Goal: Information Seeking & Learning: Learn about a topic

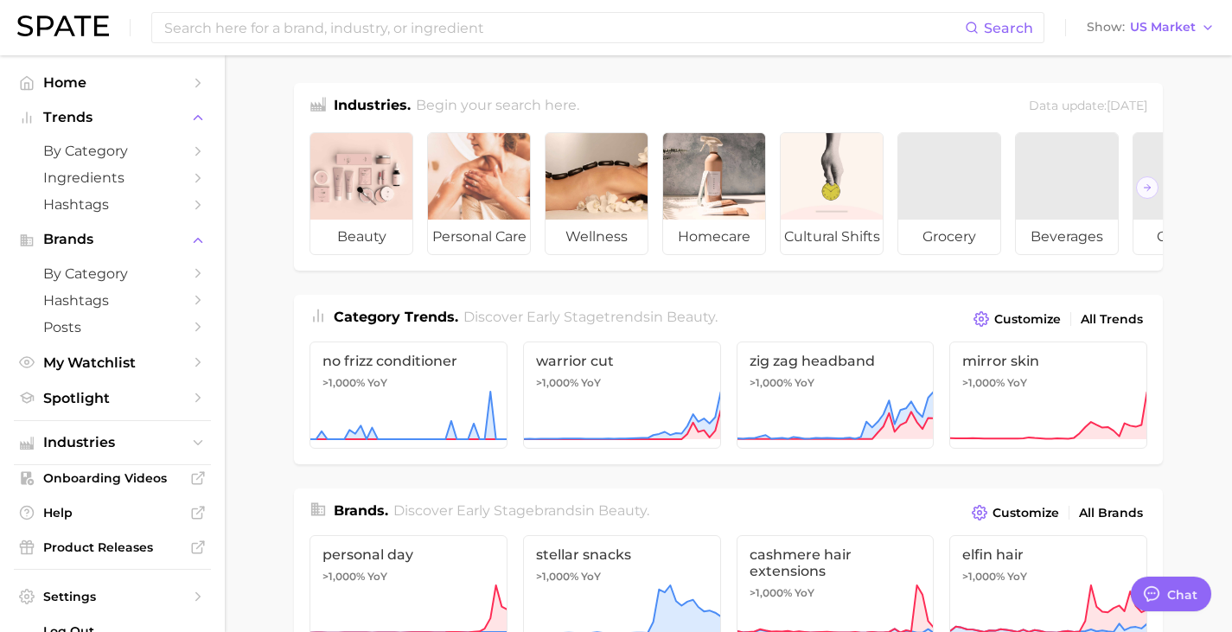
type textarea "x"
click at [358, 32] on input at bounding box center [564, 27] width 802 height 29
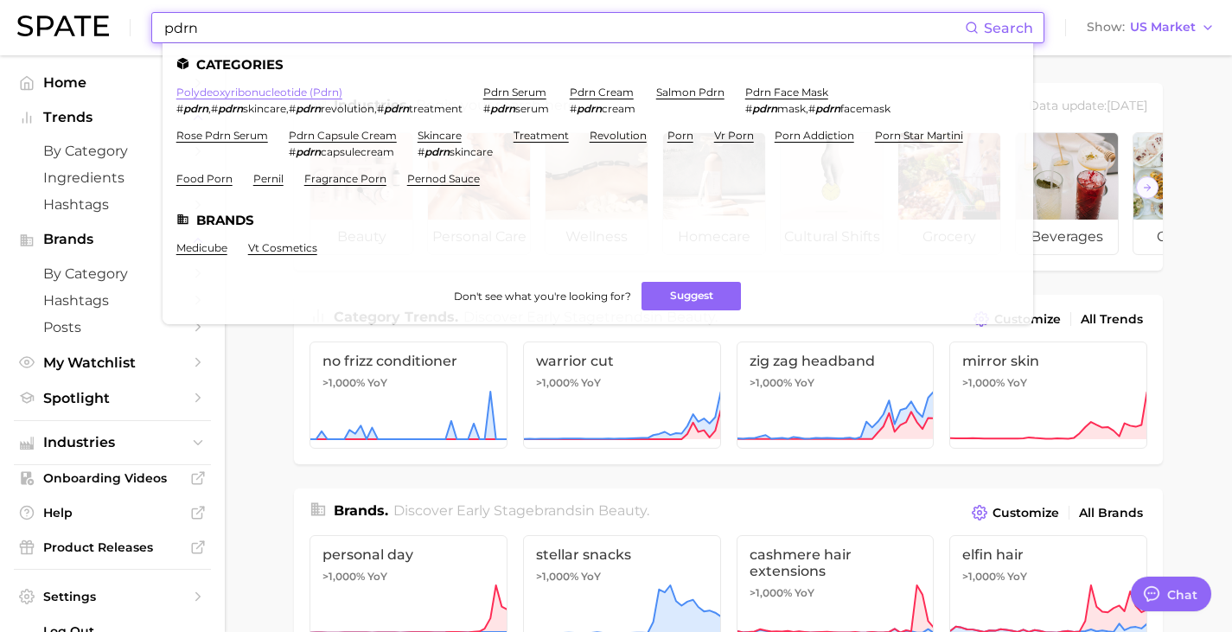
type input "pdrn"
click at [278, 93] on link "polydeoxyribonucleotide (pdrn)" at bounding box center [259, 92] width 166 height 13
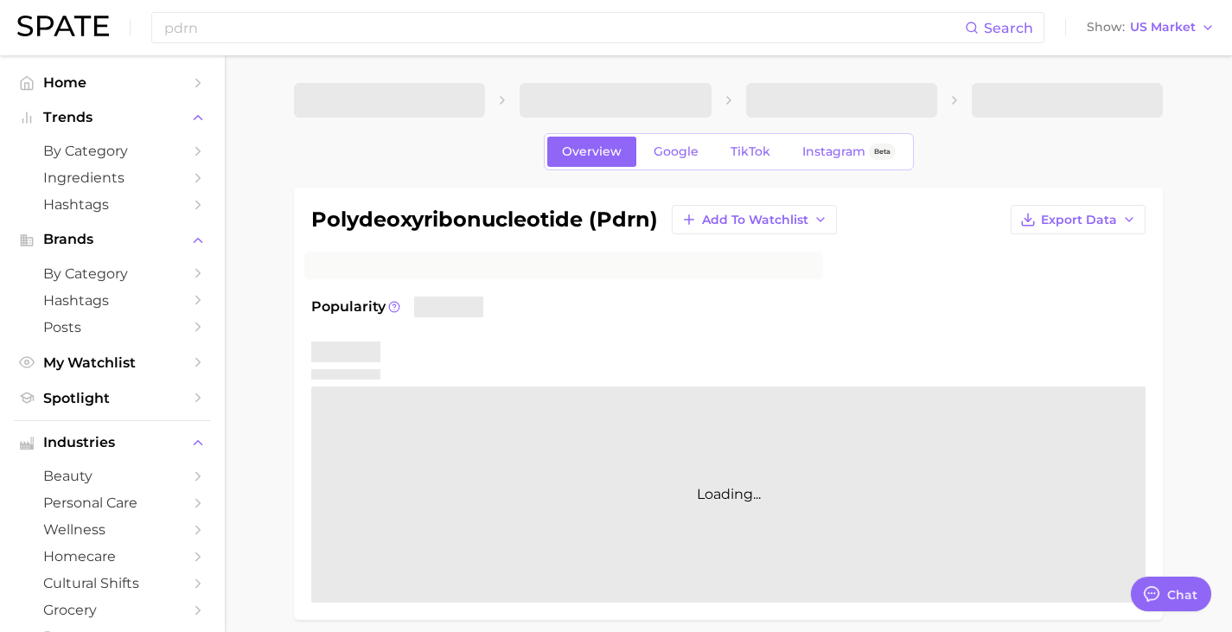
type textarea "x"
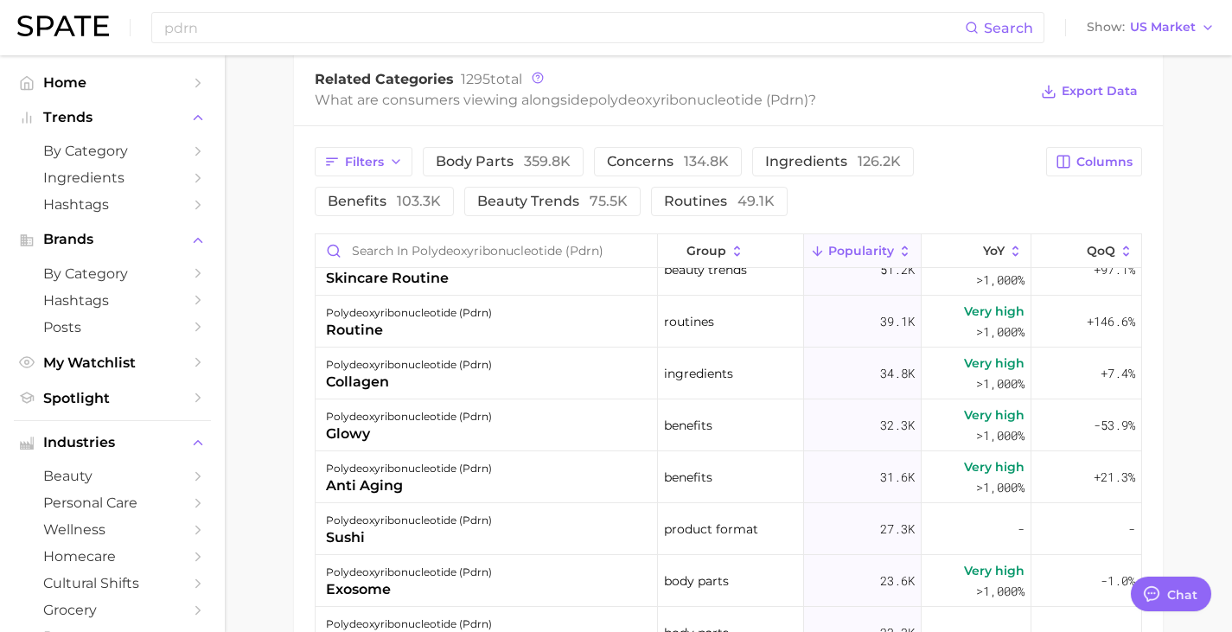
scroll to position [346, 0]
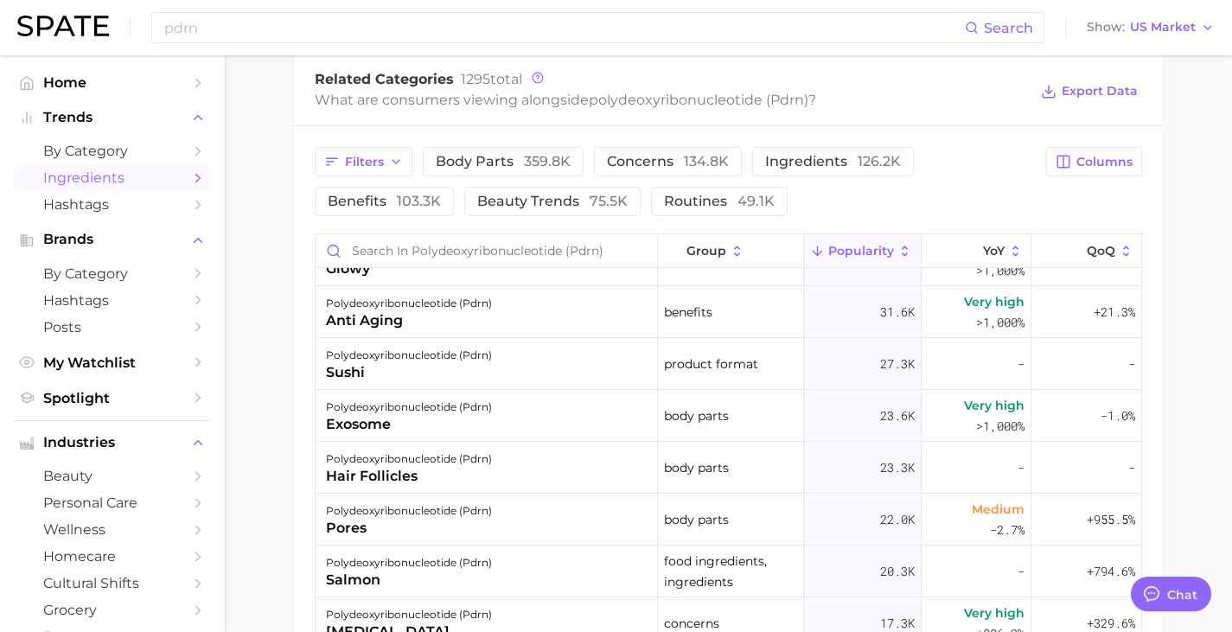
click at [73, 175] on span "Ingredients" at bounding box center [112, 177] width 138 height 16
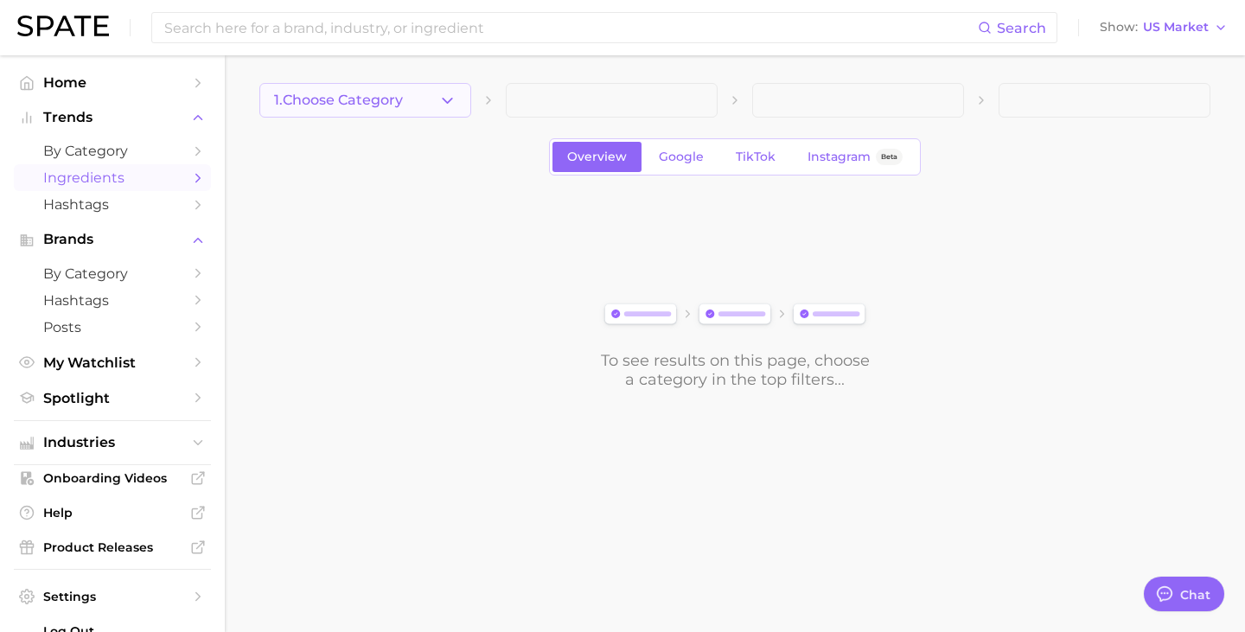
click at [295, 117] on button "1. Choose Category" at bounding box center [365, 100] width 212 height 35
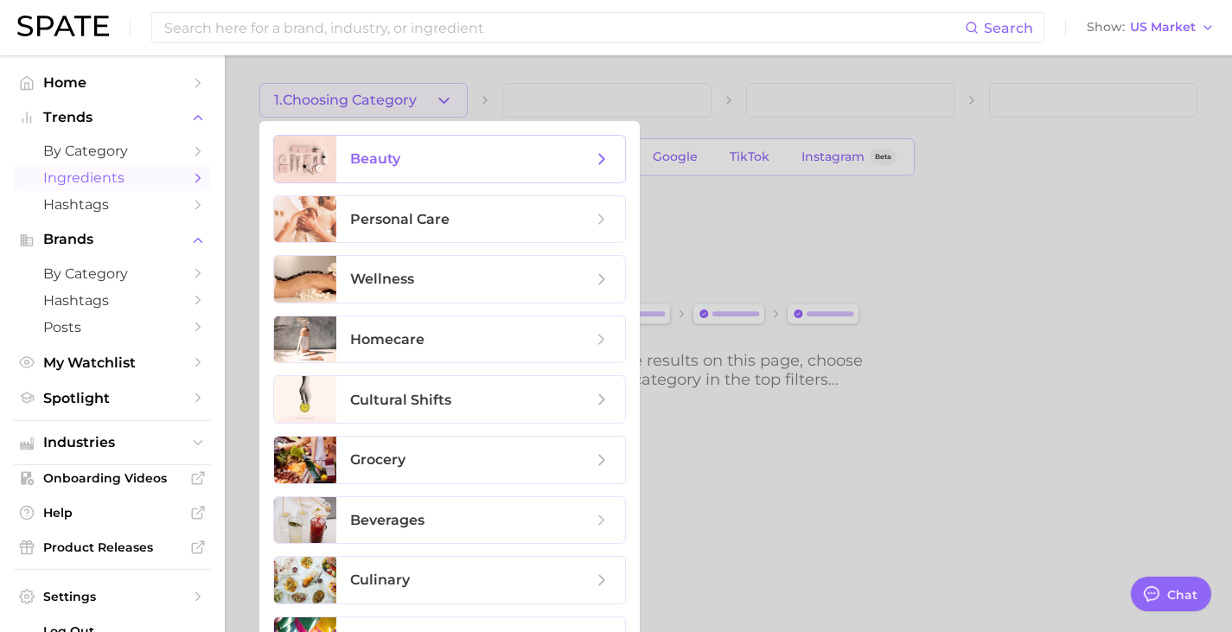
click at [433, 154] on span "beauty" at bounding box center [471, 159] width 242 height 19
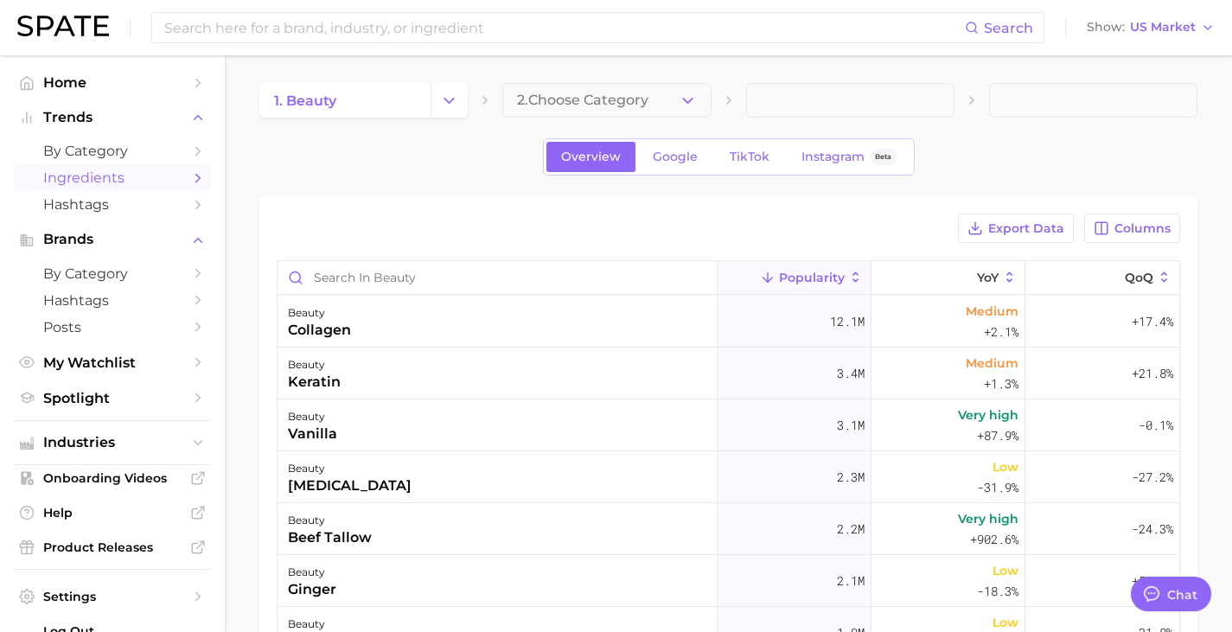
click at [648, 102] on span "2. Choose Category" at bounding box center [582, 101] width 131 height 16
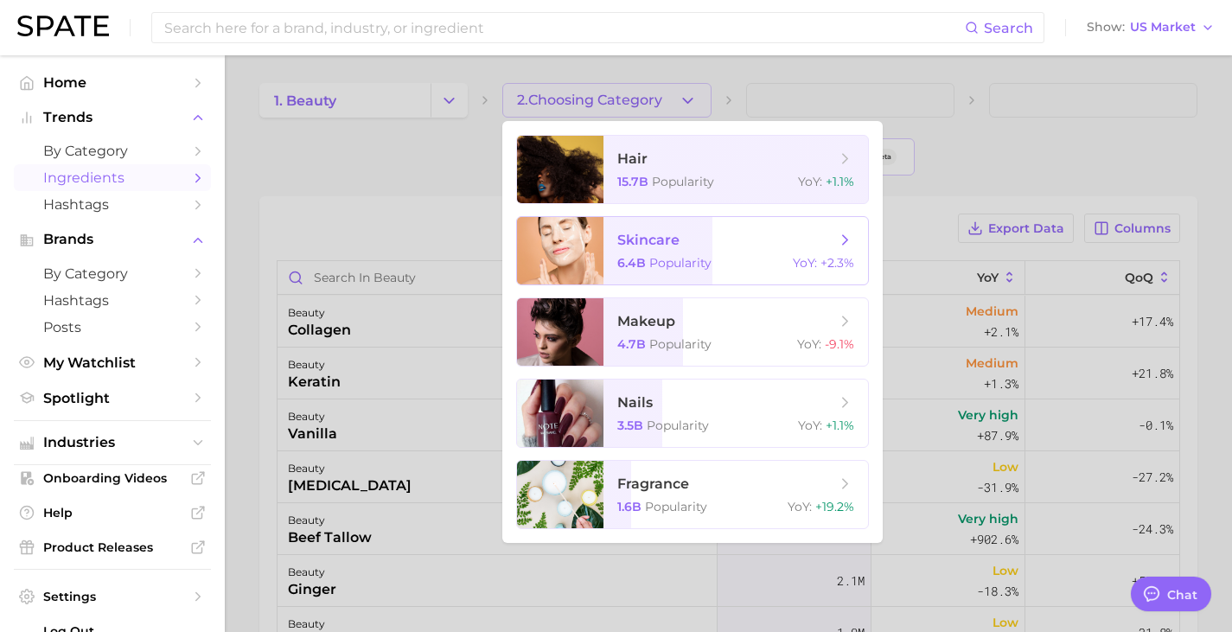
click at [722, 262] on div "6.4b Popularity YoY : +2.3%" at bounding box center [735, 263] width 237 height 16
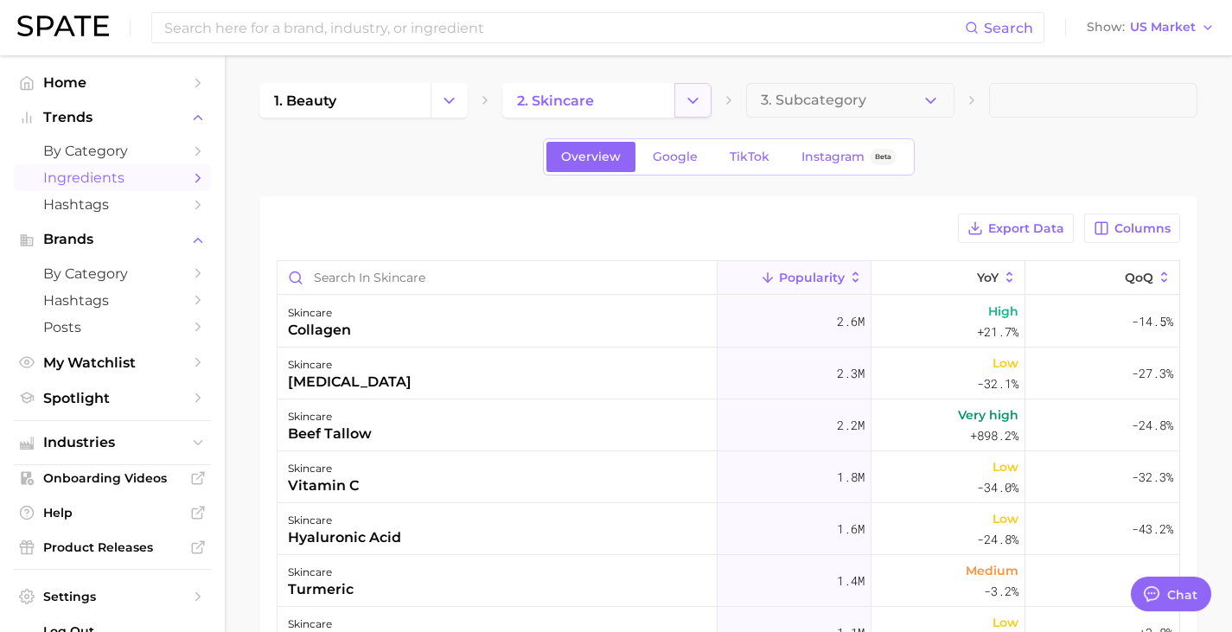
click at [689, 90] on button "Change Category" at bounding box center [692, 100] width 37 height 35
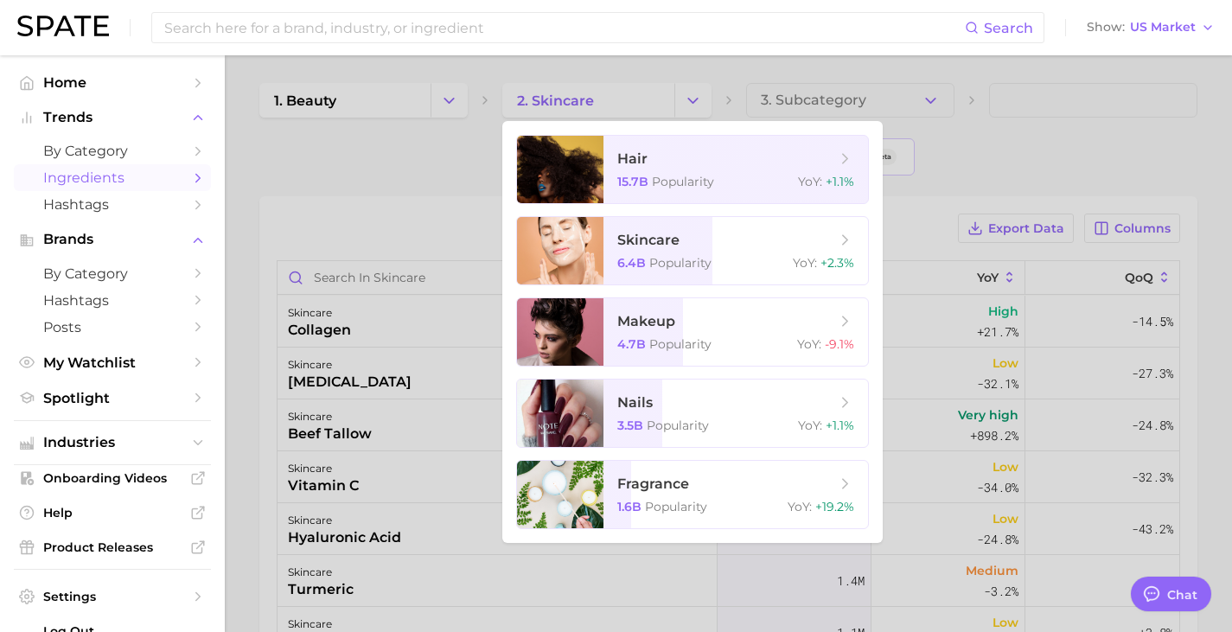
click at [723, 61] on div at bounding box center [616, 316] width 1232 height 632
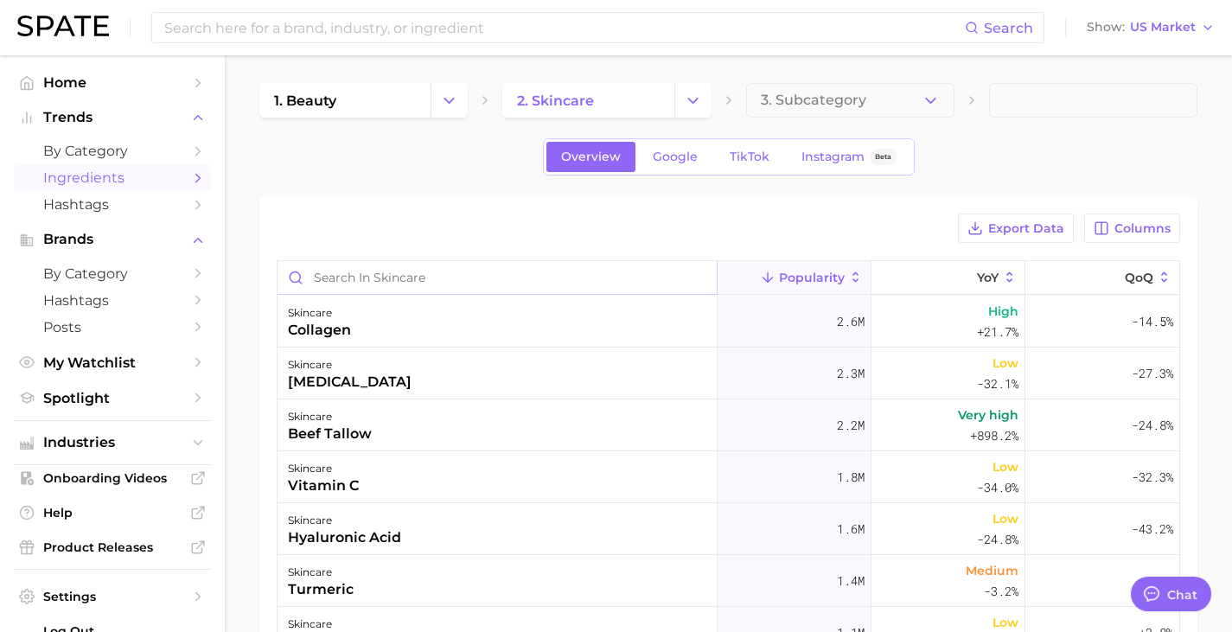
click at [406, 284] on input "Search in skincare" at bounding box center [497, 277] width 439 height 33
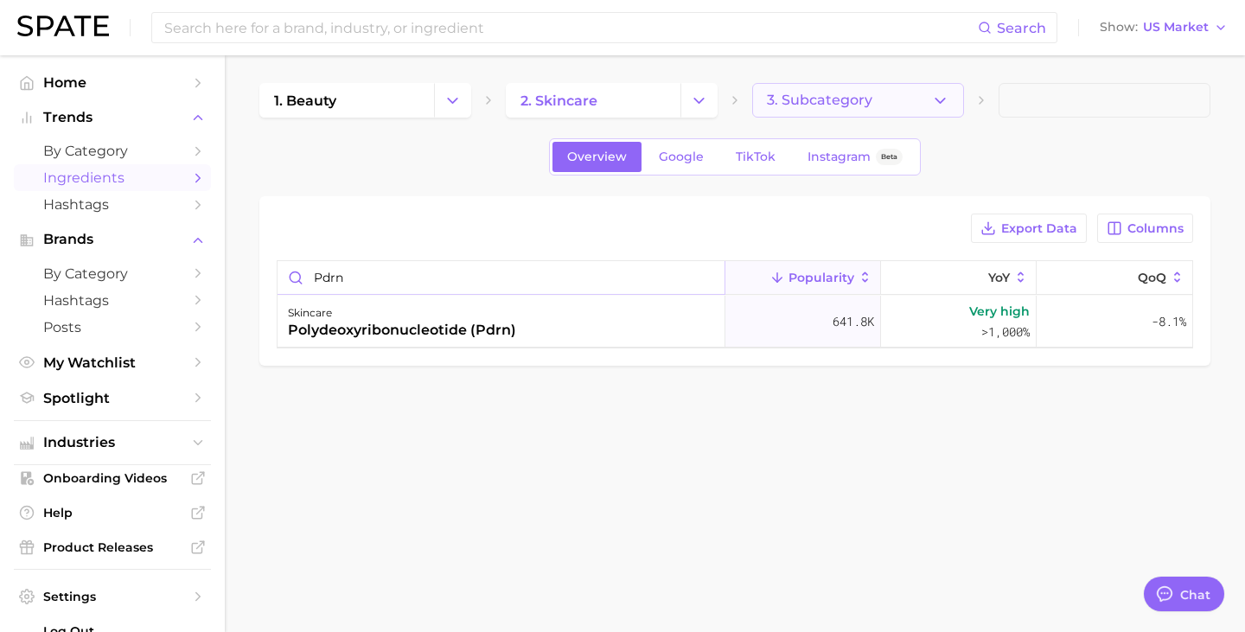
click at [847, 104] on span "3. Subcategory" at bounding box center [819, 101] width 105 height 16
type input "pdrn"
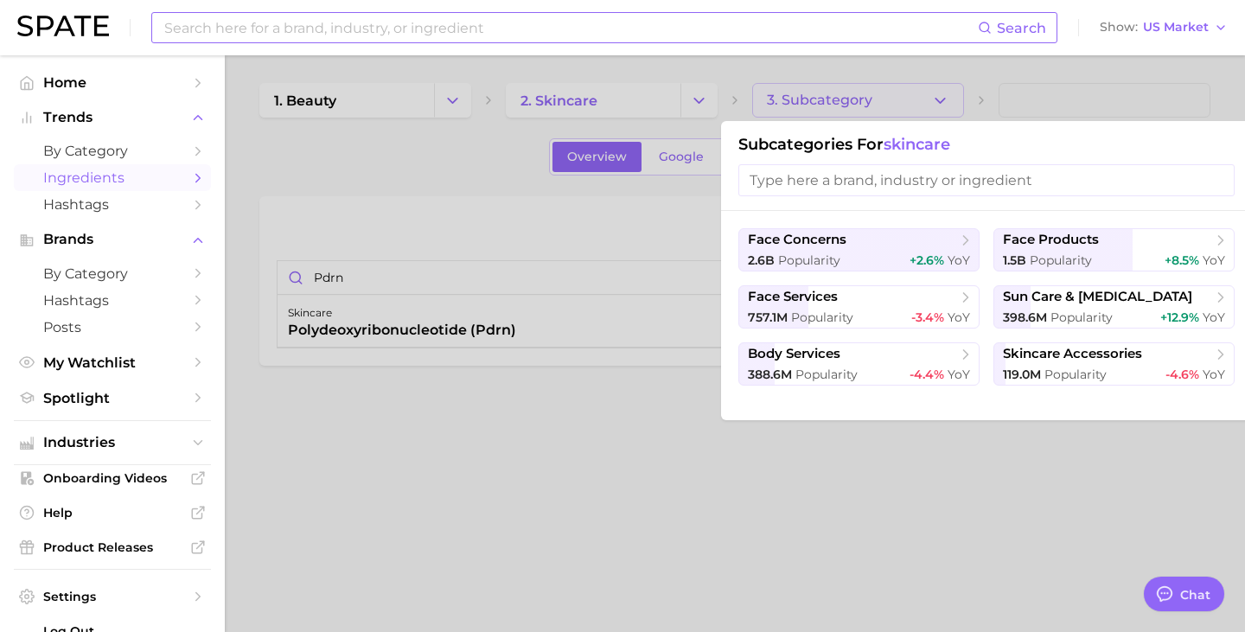
click at [417, 29] on input at bounding box center [570, 27] width 815 height 29
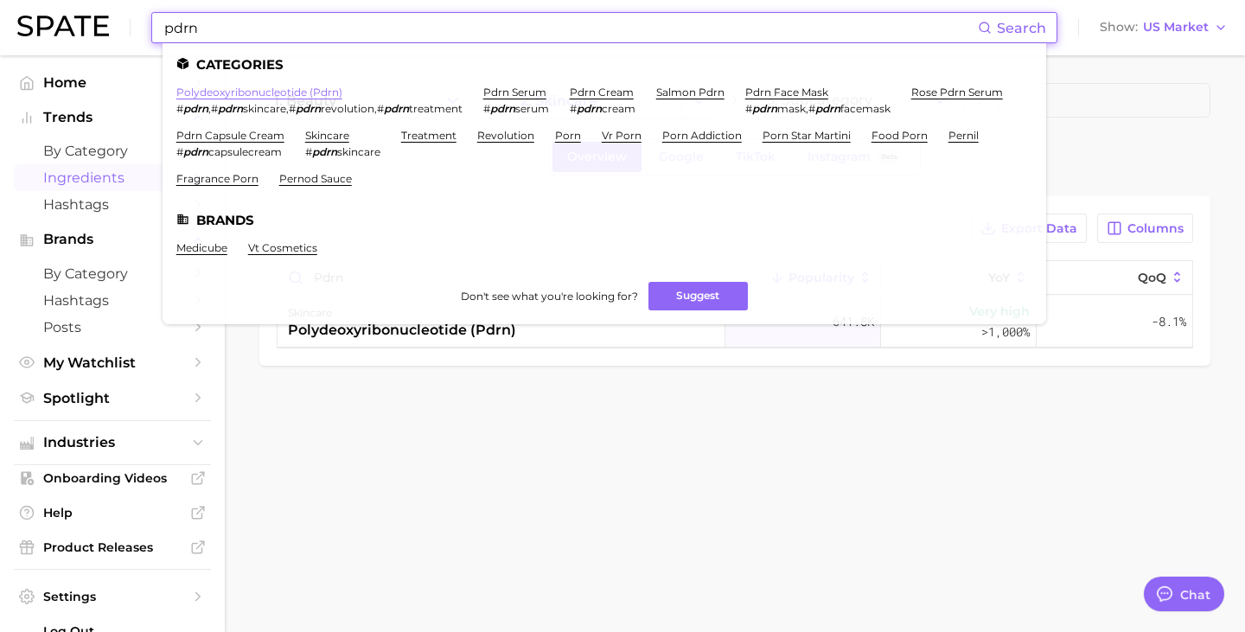
type input "pdrn"
click at [288, 94] on link "polydeoxyribonucleotide (pdrn)" at bounding box center [259, 92] width 166 height 13
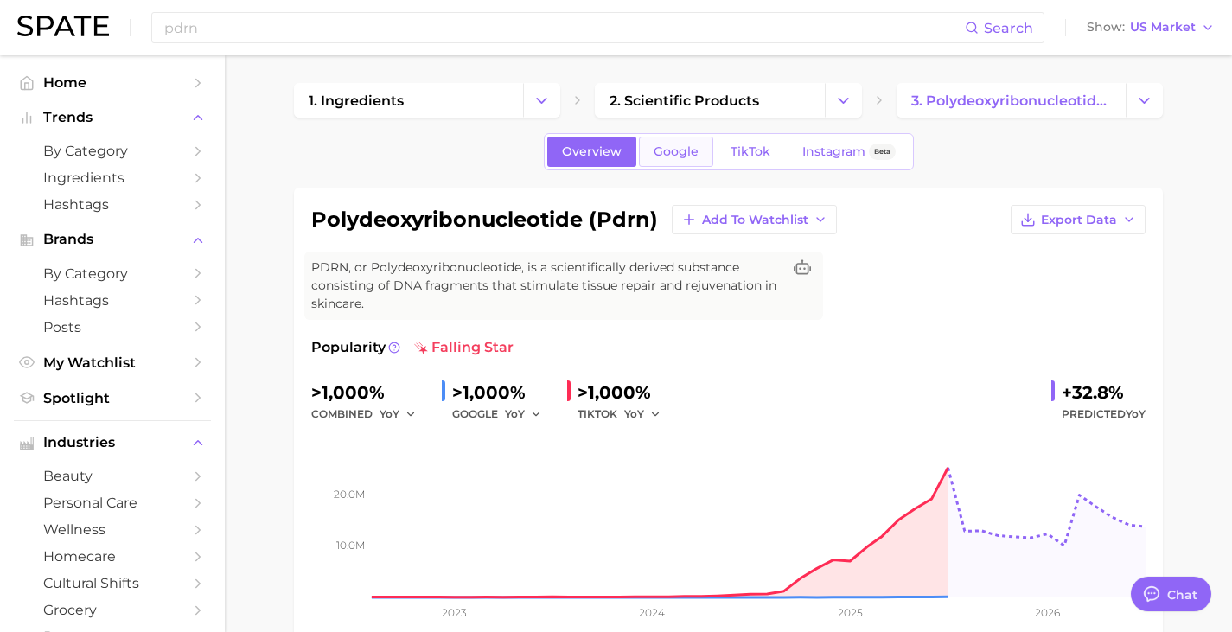
click at [667, 155] on span "Google" at bounding box center [676, 151] width 45 height 15
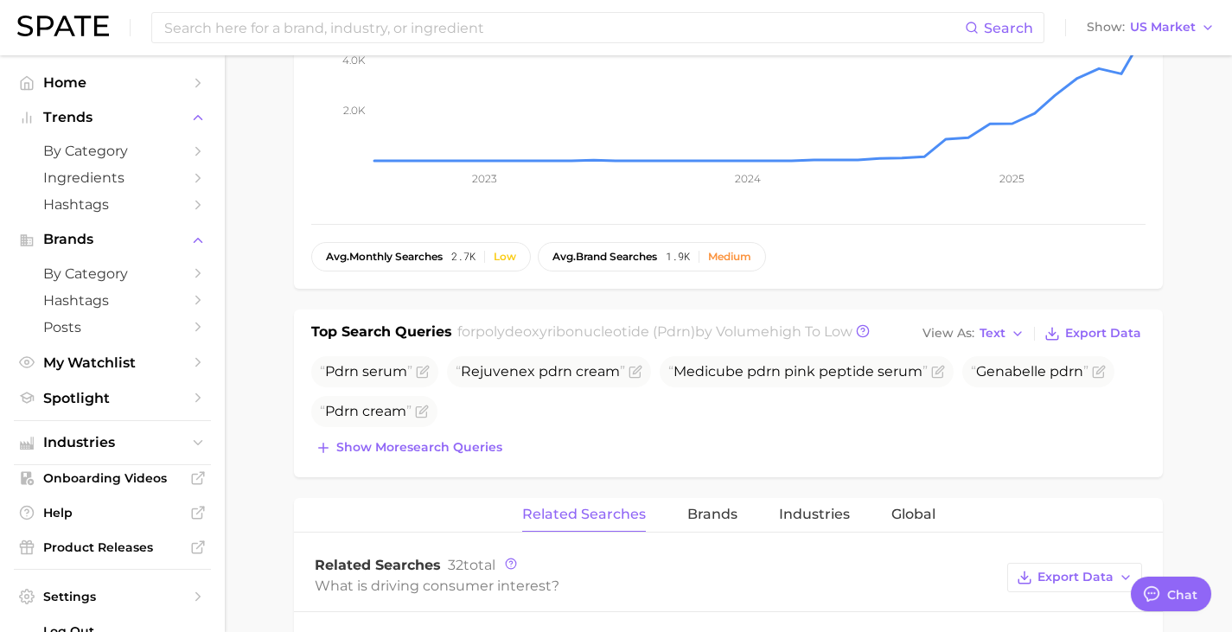
scroll to position [390, 0]
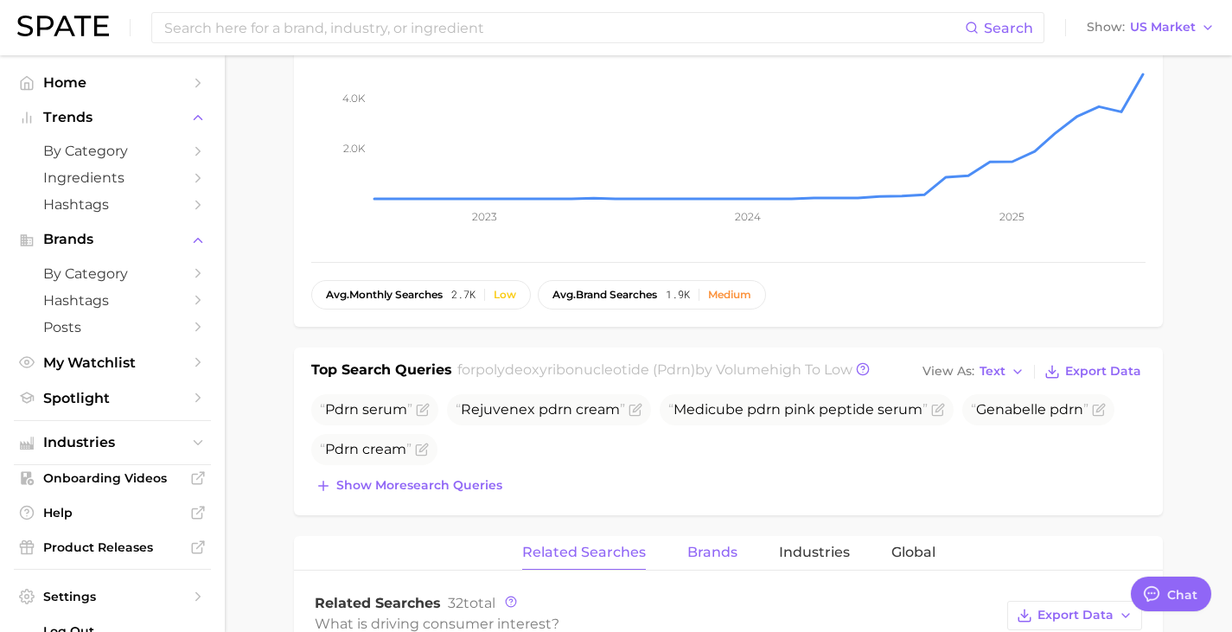
click at [702, 548] on span "Brands" at bounding box center [712, 553] width 50 height 16
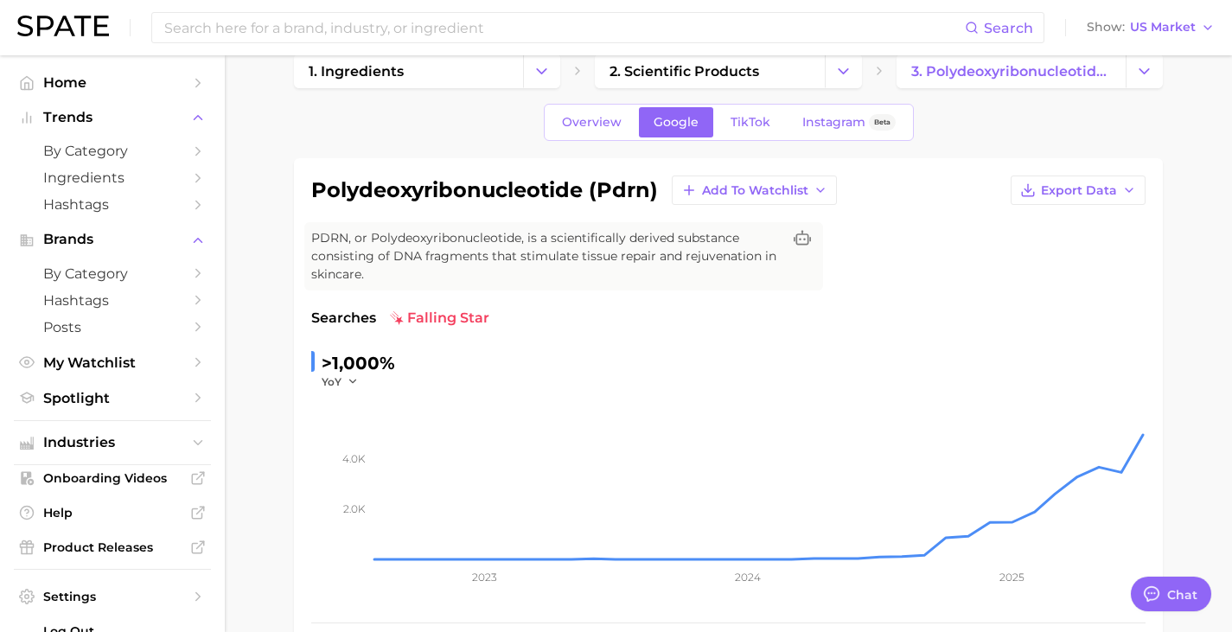
scroll to position [0, 0]
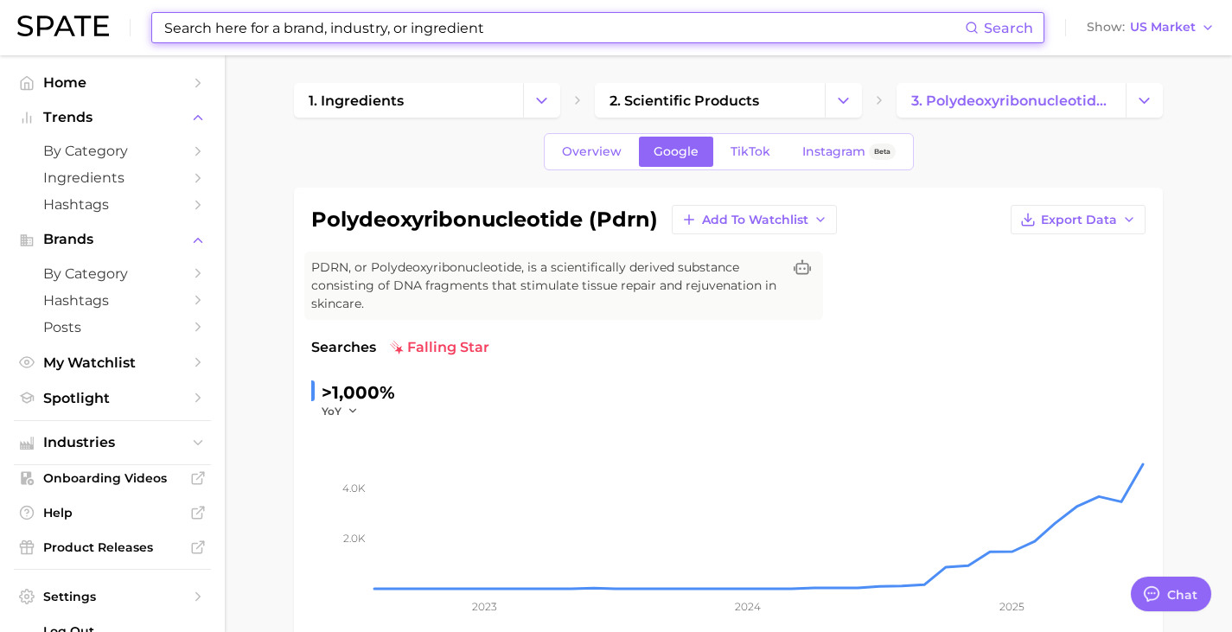
click at [588, 27] on input at bounding box center [564, 27] width 802 height 29
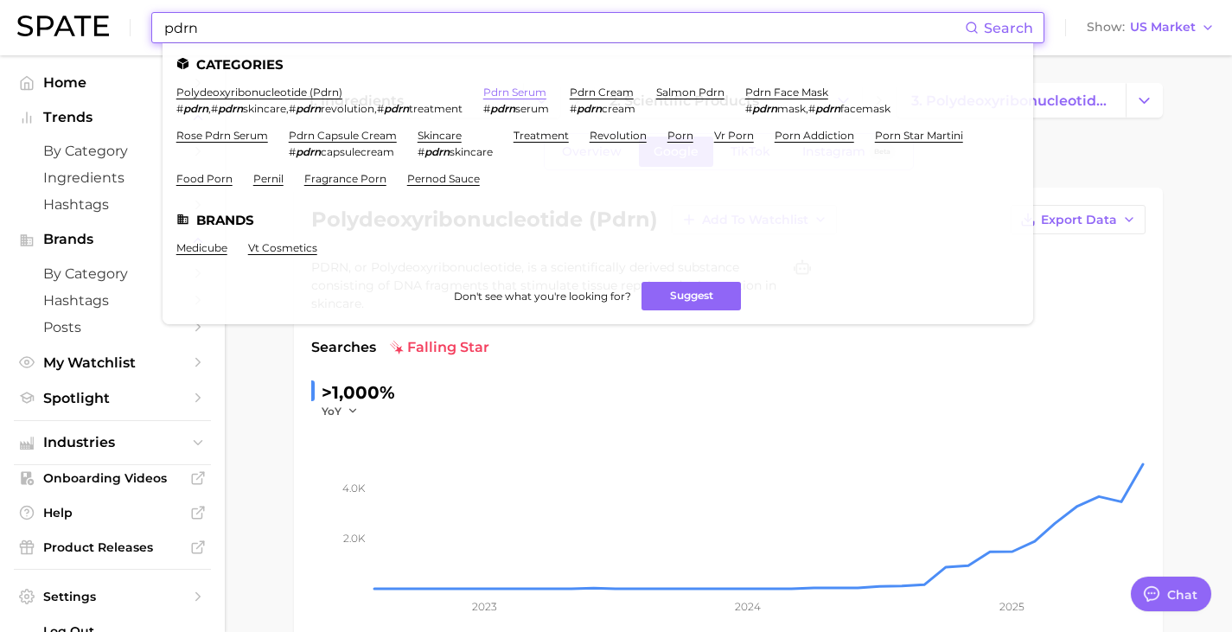
type input "pdrn"
click at [510, 89] on link "pdrn serum" at bounding box center [514, 92] width 63 height 13
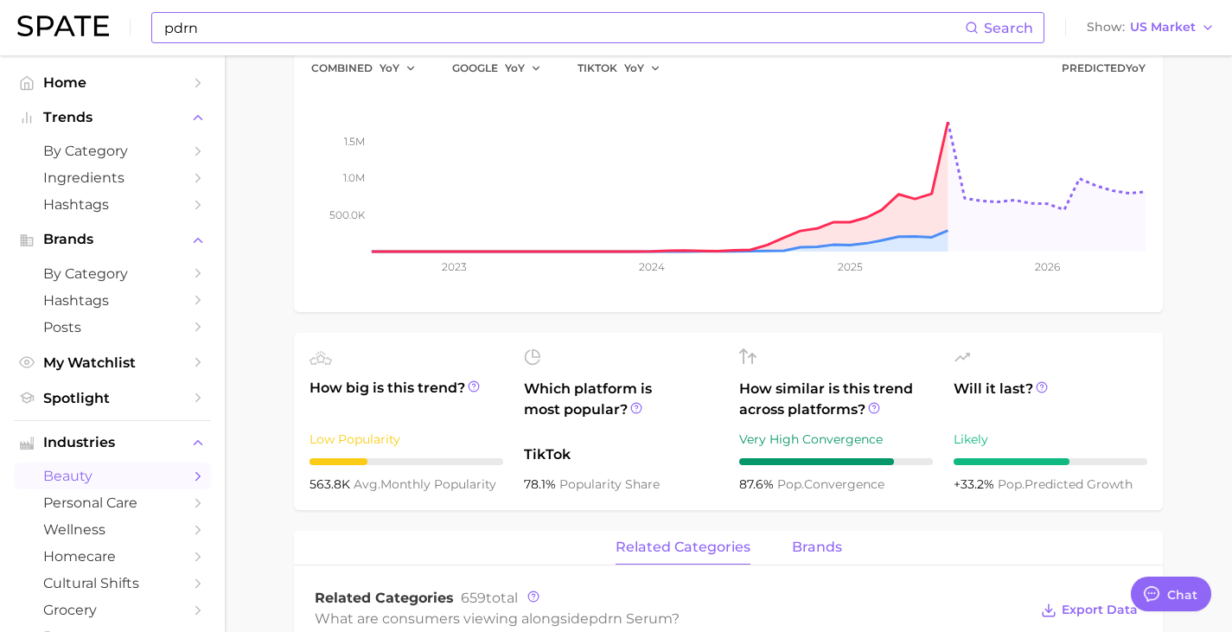
click at [824, 531] on button "brands" at bounding box center [817, 548] width 50 height 34
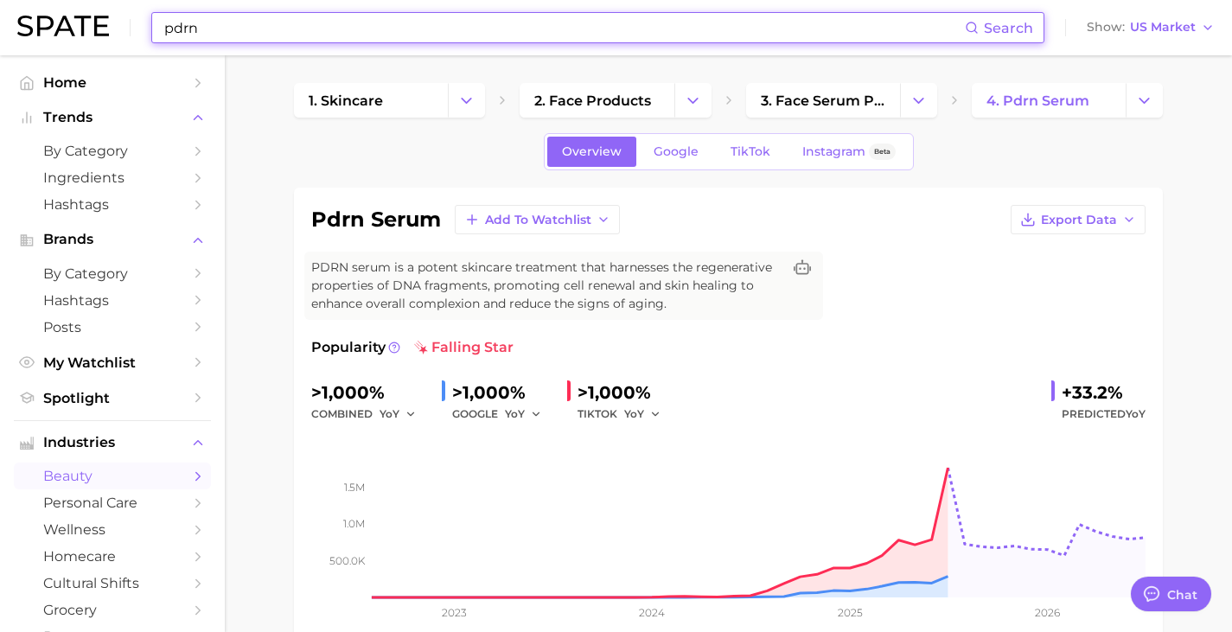
drag, startPoint x: 399, startPoint y: 19, endPoint x: 408, endPoint y: 34, distance: 17.5
click at [399, 19] on input "pdrn" at bounding box center [564, 27] width 802 height 29
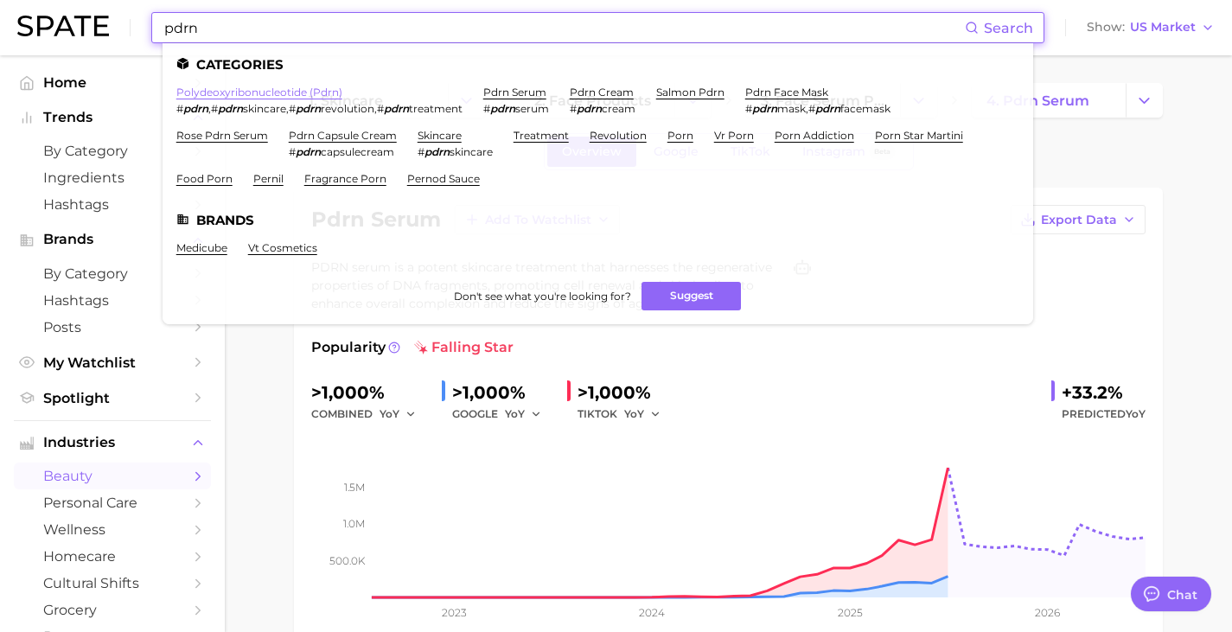
click at [273, 86] on link "polydeoxyribonucleotide (pdrn)" at bounding box center [259, 92] width 166 height 13
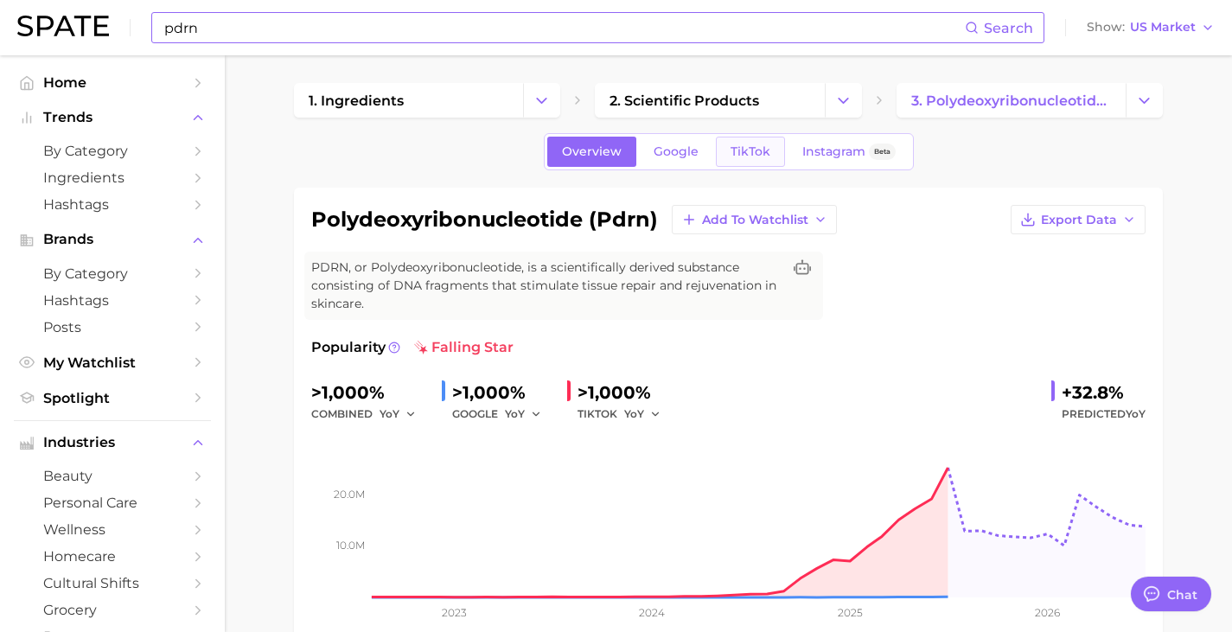
click at [762, 147] on span "TikTok" at bounding box center [751, 151] width 40 height 15
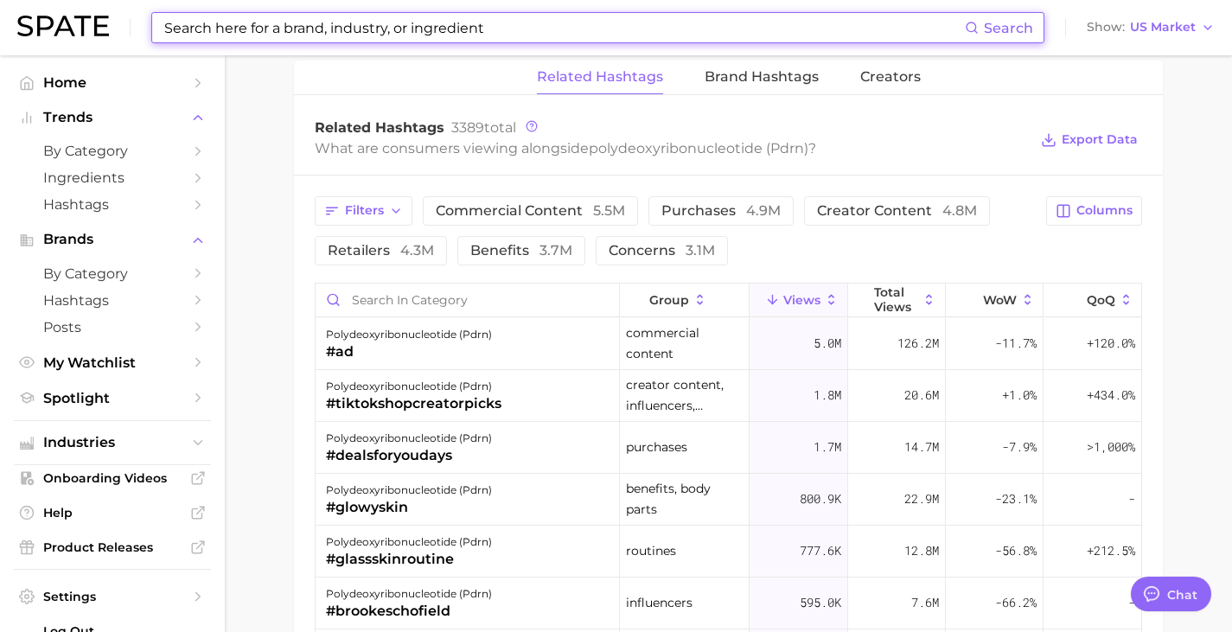
scroll to position [1211, 0]
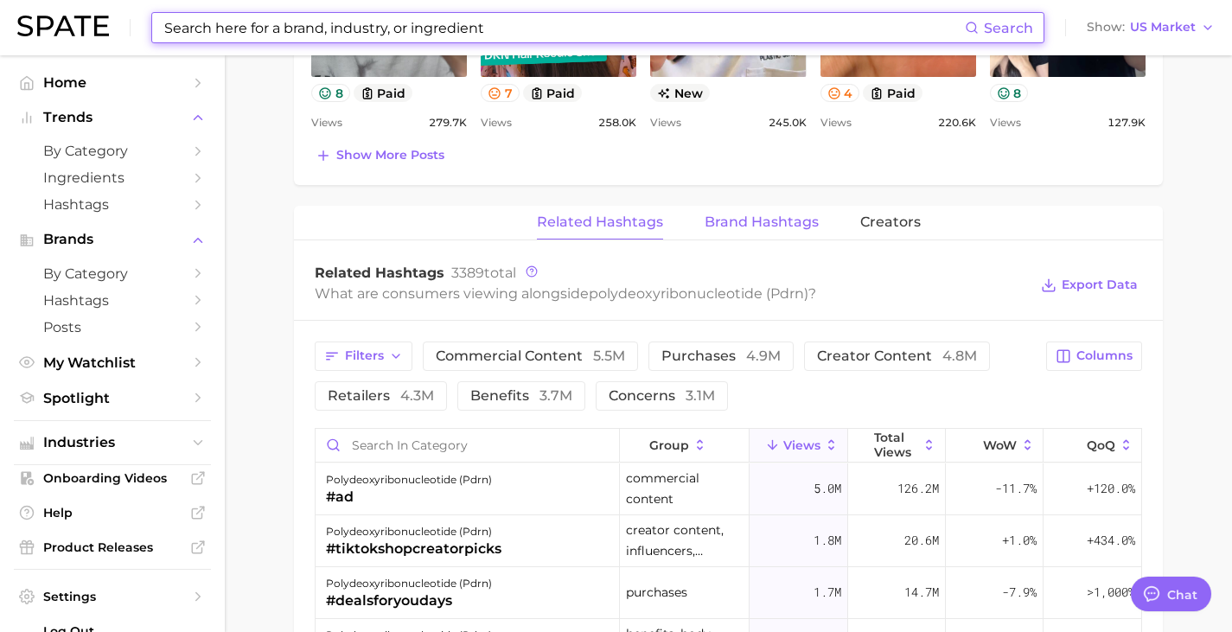
click at [713, 230] on button "Brand Hashtags" at bounding box center [762, 223] width 114 height 34
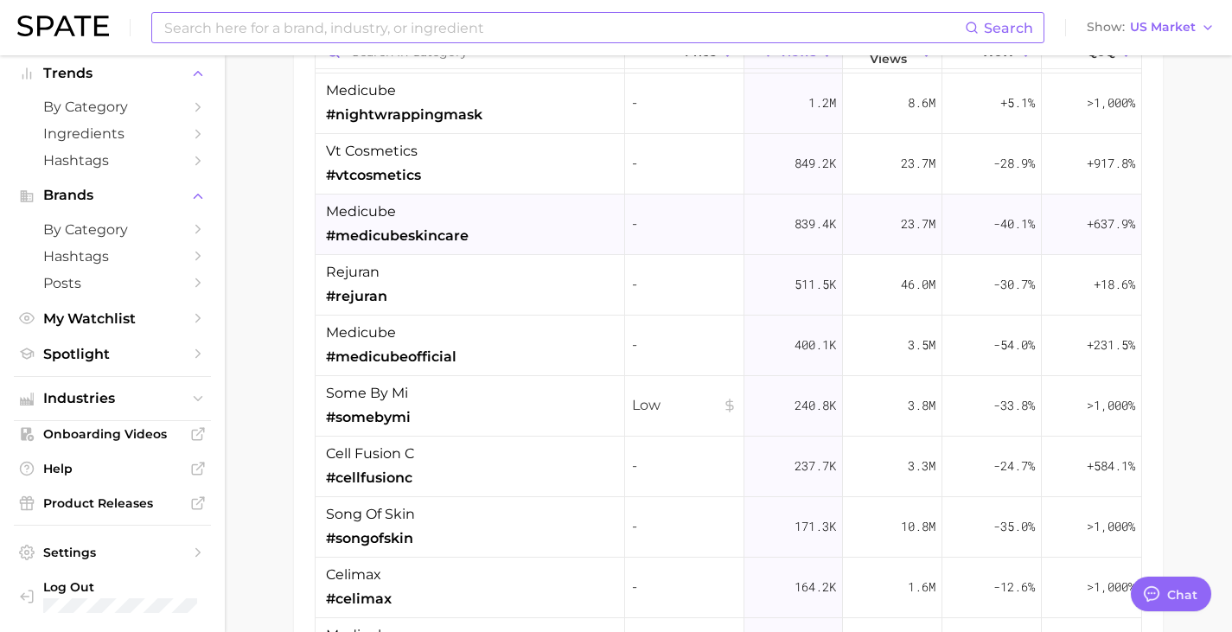
scroll to position [86, 0]
